Goal: Obtain resource: Download file/media

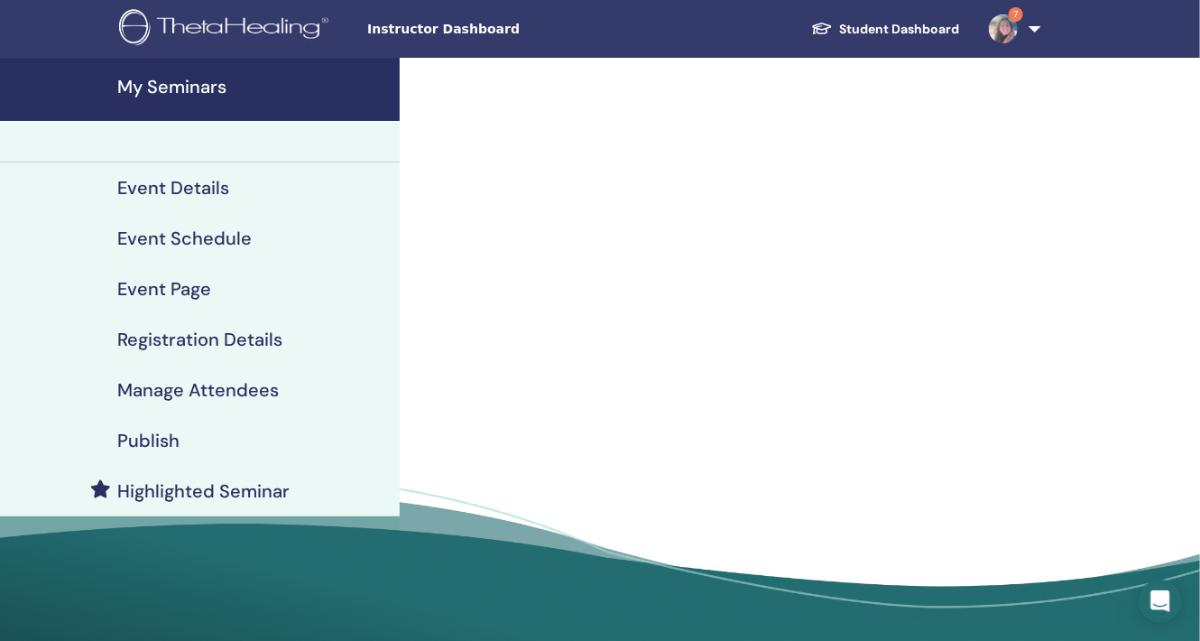
click at [188, 88] on h4 "My Seminars" at bounding box center [253, 87] width 272 height 22
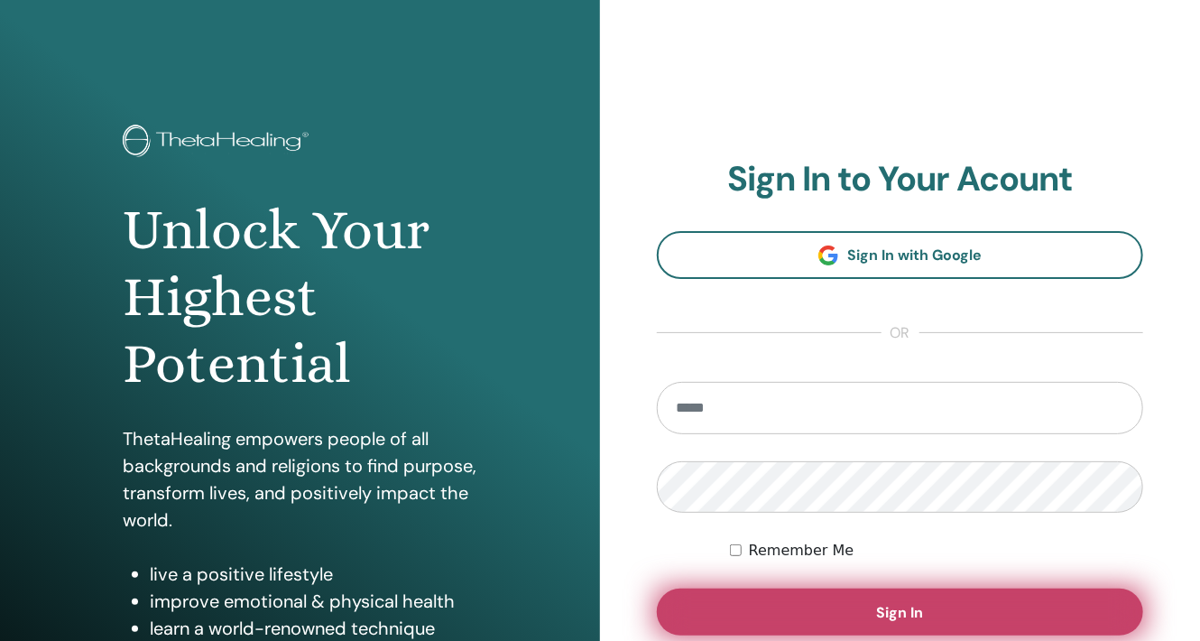
type input "**********"
click at [913, 600] on button "Sign In" at bounding box center [900, 611] width 486 height 47
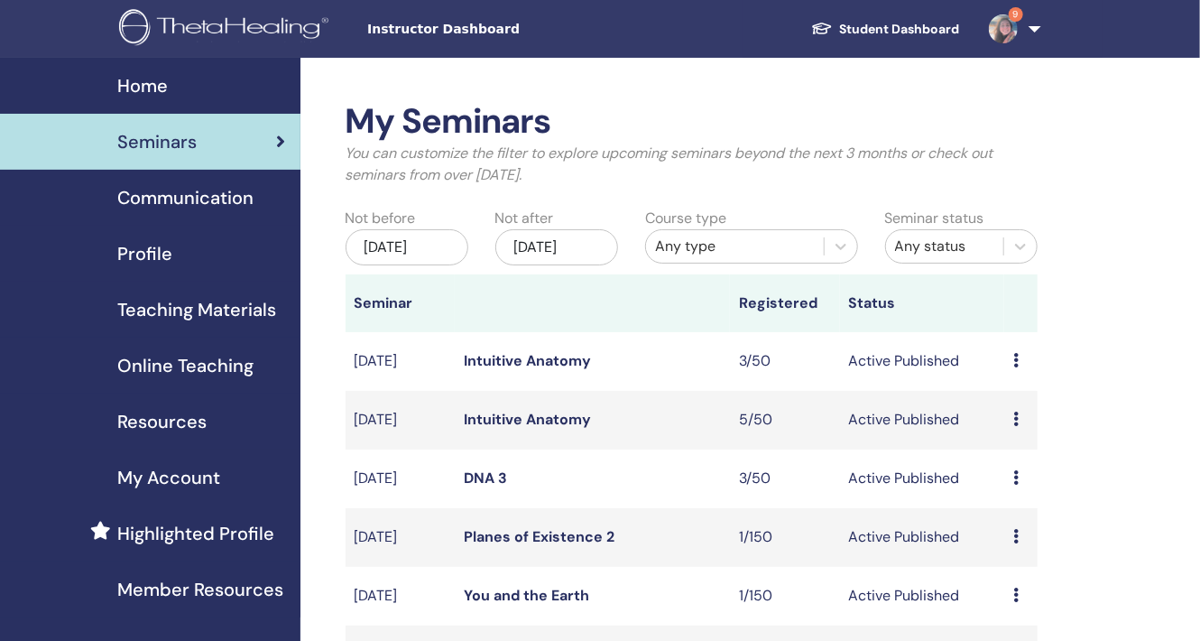
click at [218, 297] on span "Teaching Materials" at bounding box center [196, 309] width 159 height 27
click at [218, 301] on span "Teaching Materials" at bounding box center [196, 309] width 159 height 27
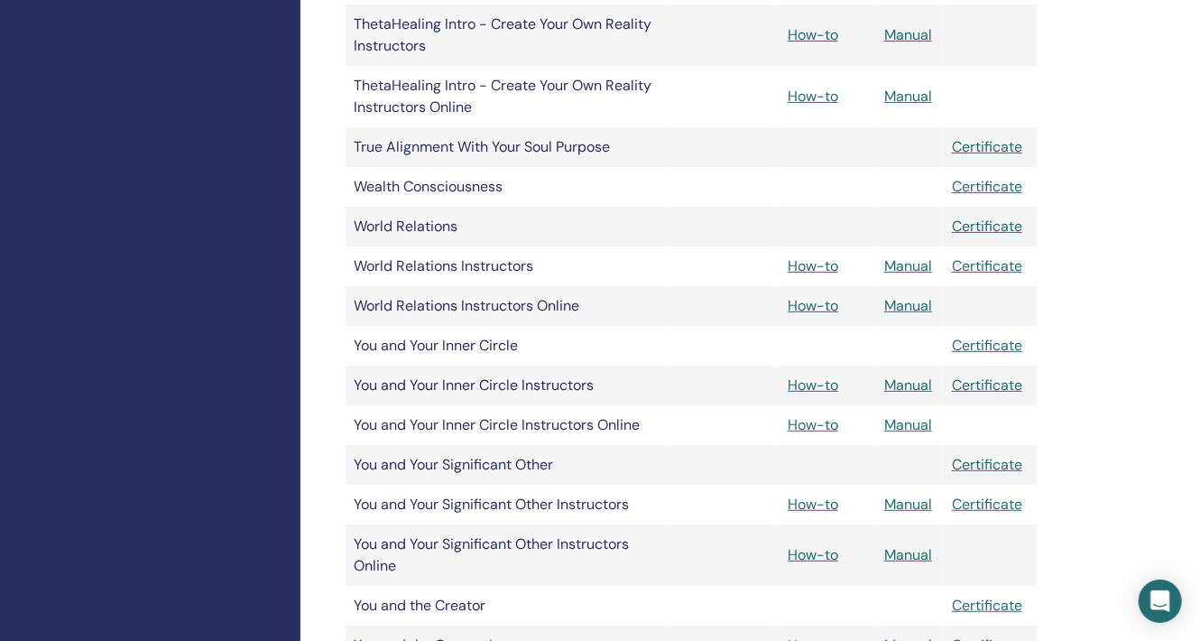
scroll to position [3249, 0]
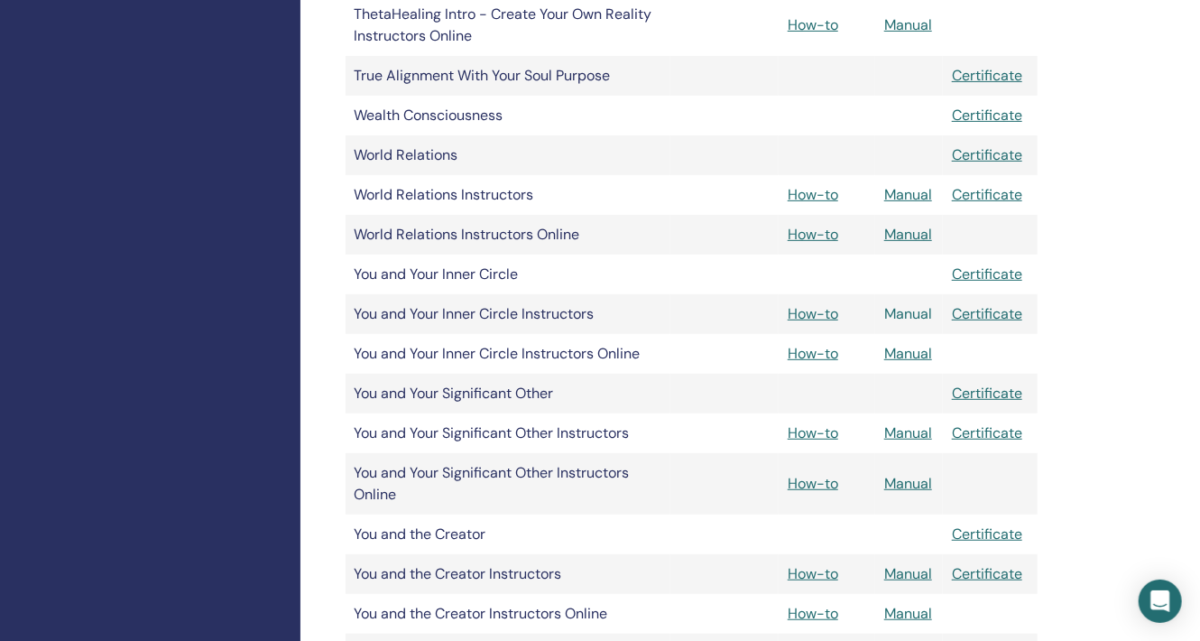
click at [904, 316] on link "Manual" at bounding box center [909, 313] width 48 height 19
